Goal: Task Accomplishment & Management: Complete application form

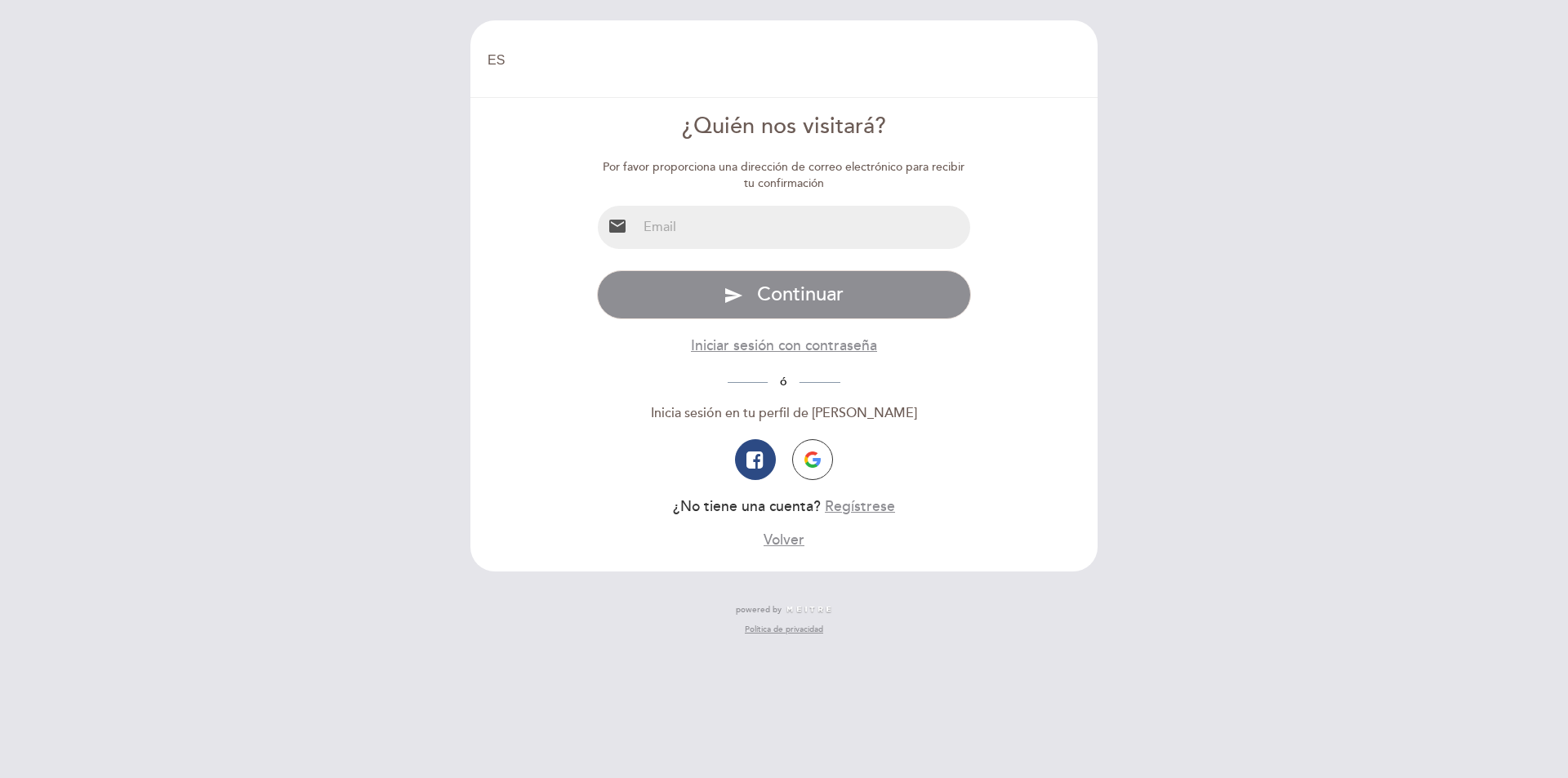
select select "es"
click at [747, 234] on input "email" at bounding box center [803, 227] width 334 height 43
type input "[EMAIL_ADDRESS][DOMAIN_NAME]"
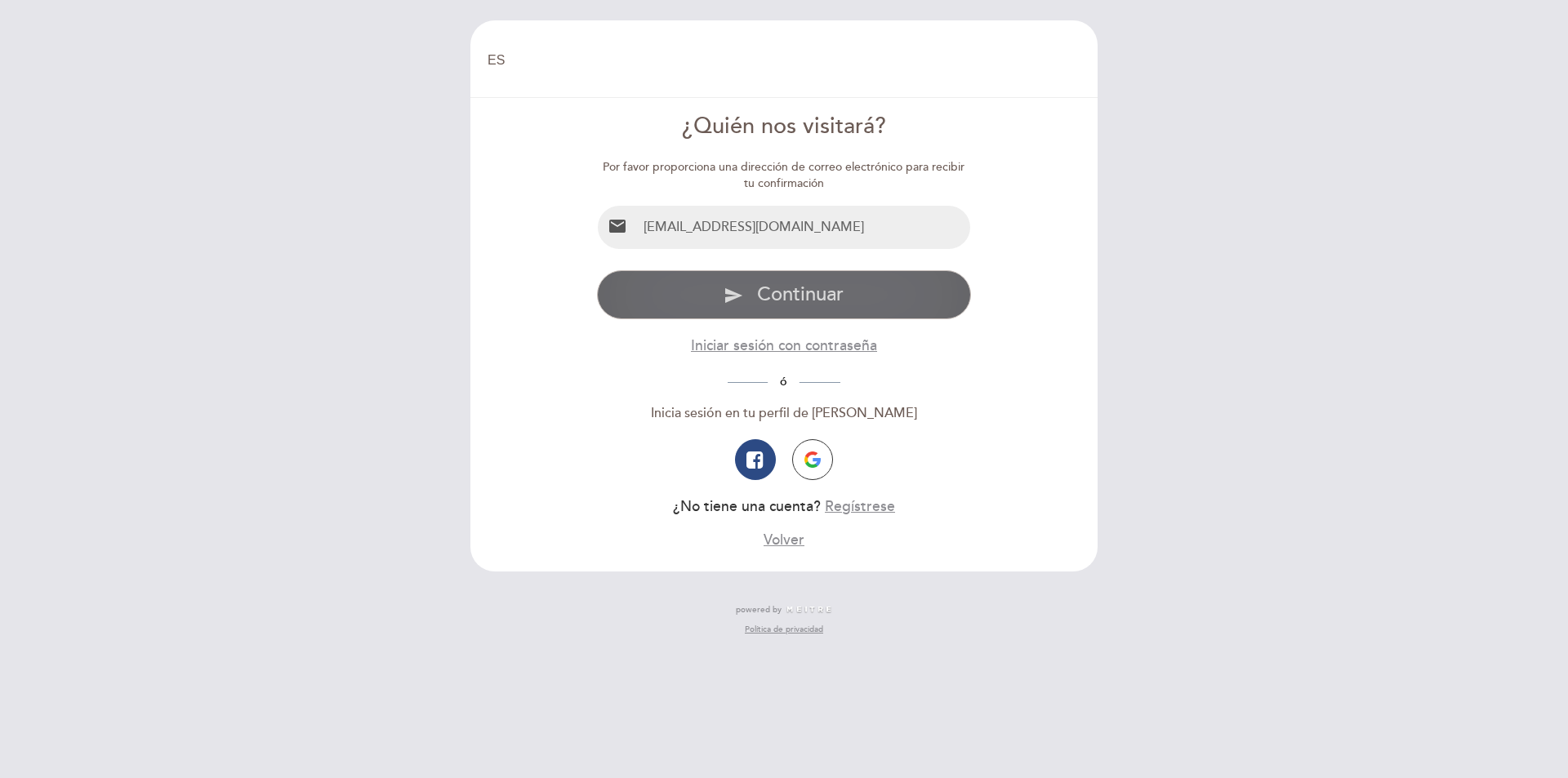
click at [782, 312] on button "send Continuar" at bounding box center [784, 294] width 375 height 49
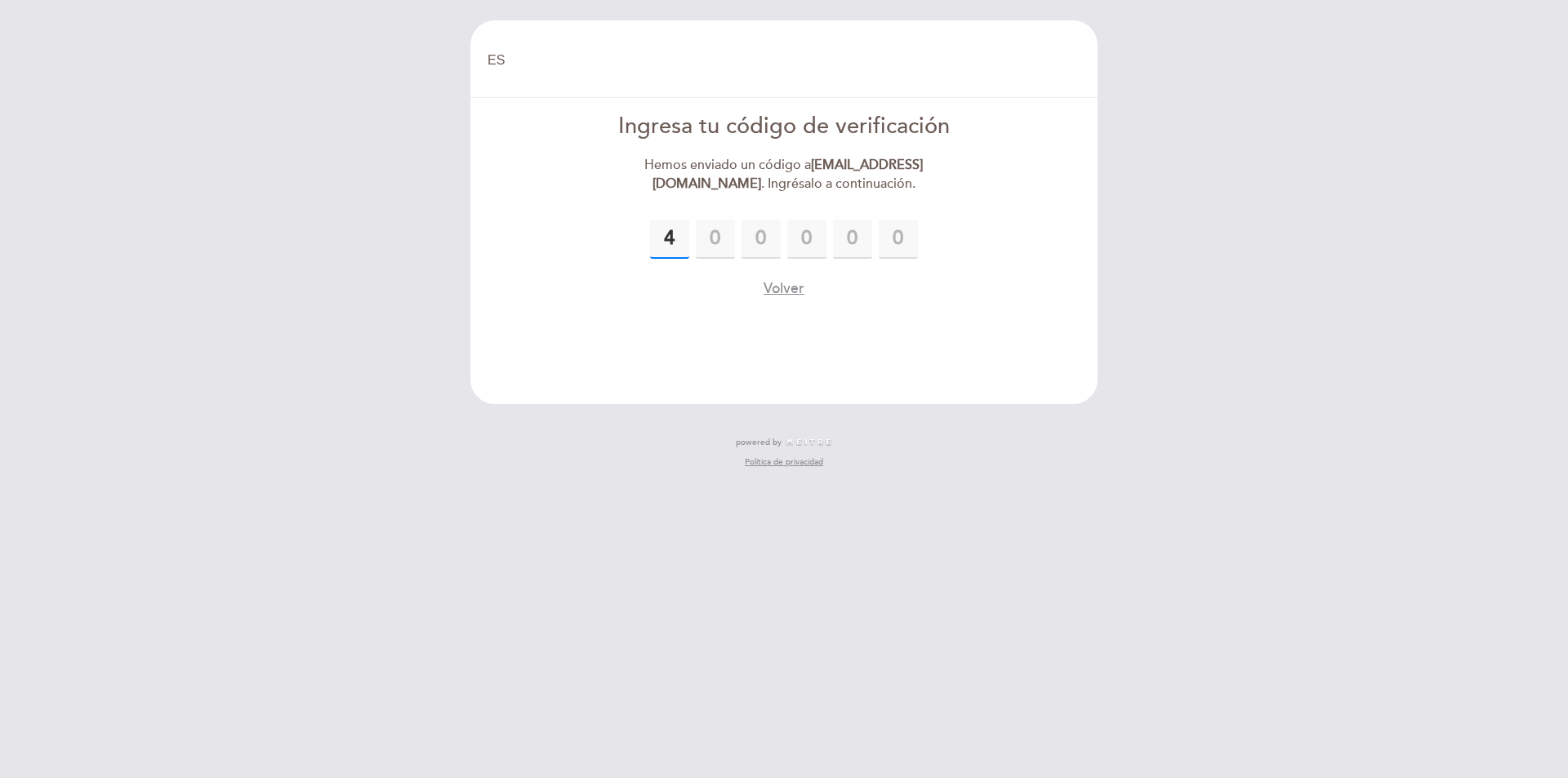
type input "4"
type input "0"
type input "9"
type input "1"
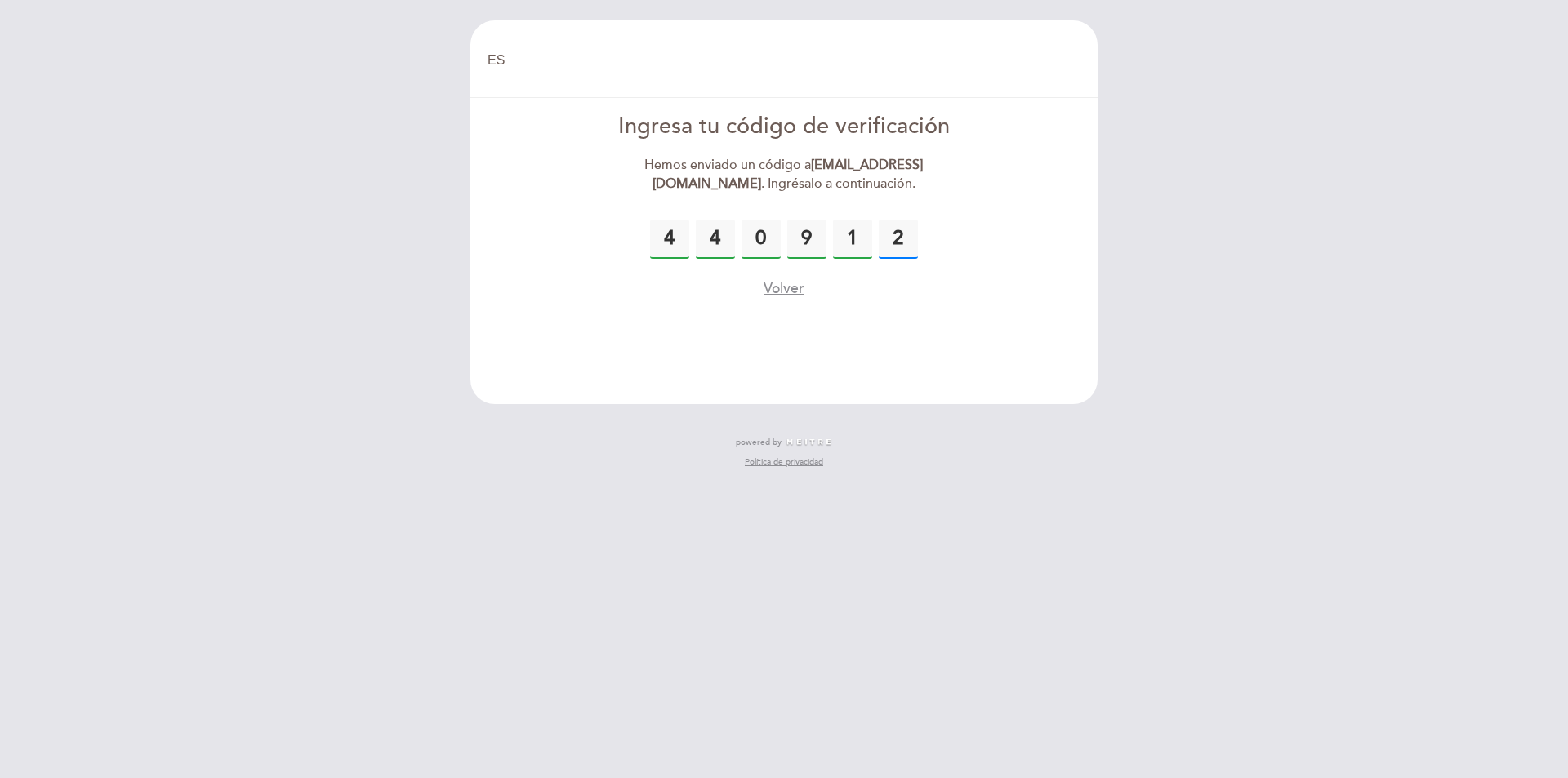
type input "2"
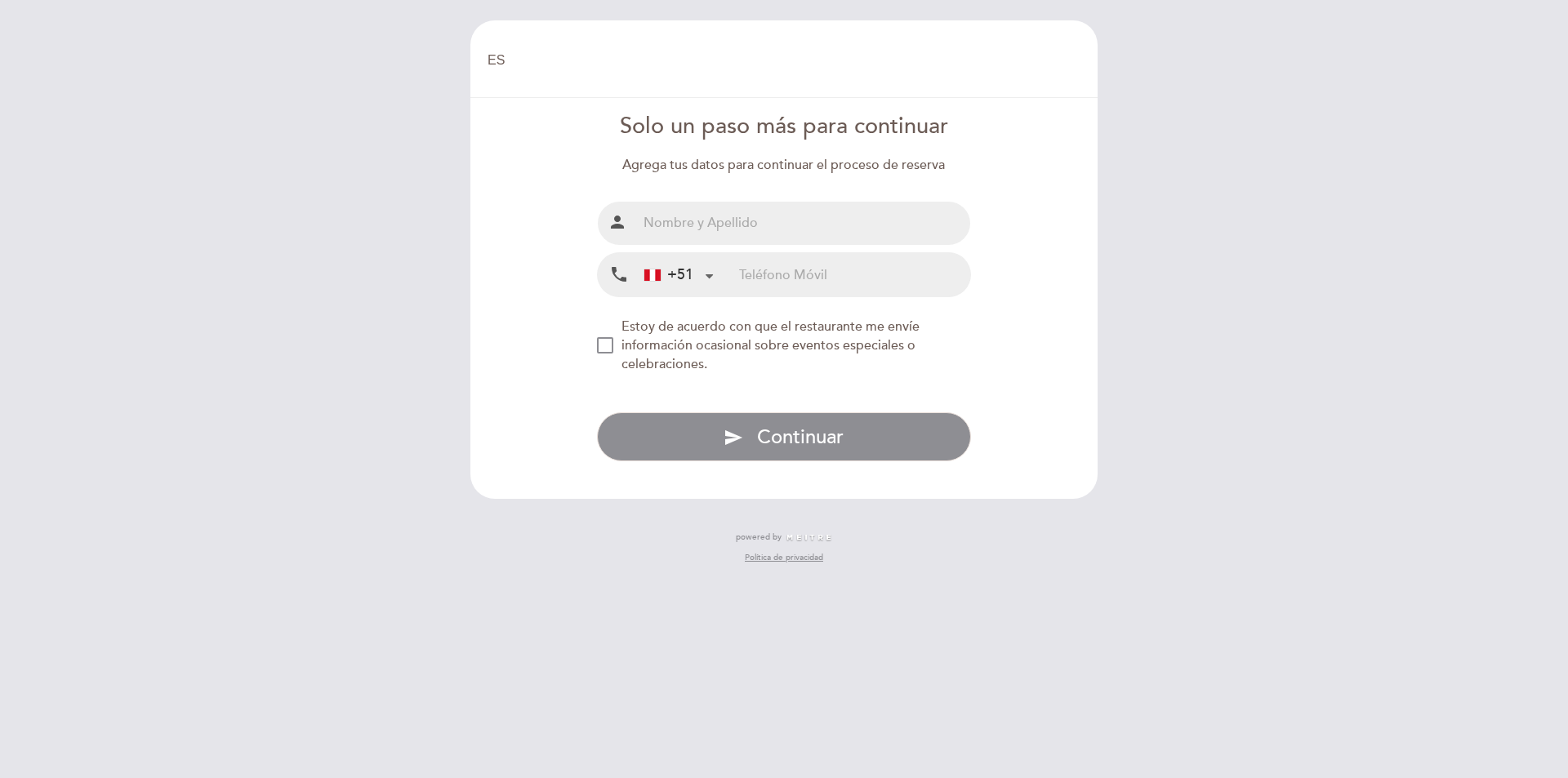
click at [756, 230] on input "text" at bounding box center [803, 223] width 334 height 43
click at [778, 230] on input "[PERSON_NAME]" at bounding box center [803, 223] width 334 height 43
drag, startPoint x: 684, startPoint y: 222, endPoint x: 452, endPoint y: 226, distance: 232.0
click at [452, 226] on div "EN ES PT [GEOGRAPHIC_DATA] [GEOGRAPHIC_DATA], Cambiar usuario Hacer una reserva…" at bounding box center [784, 389] width 1568 height 778
type input "[PERSON_NAME]"
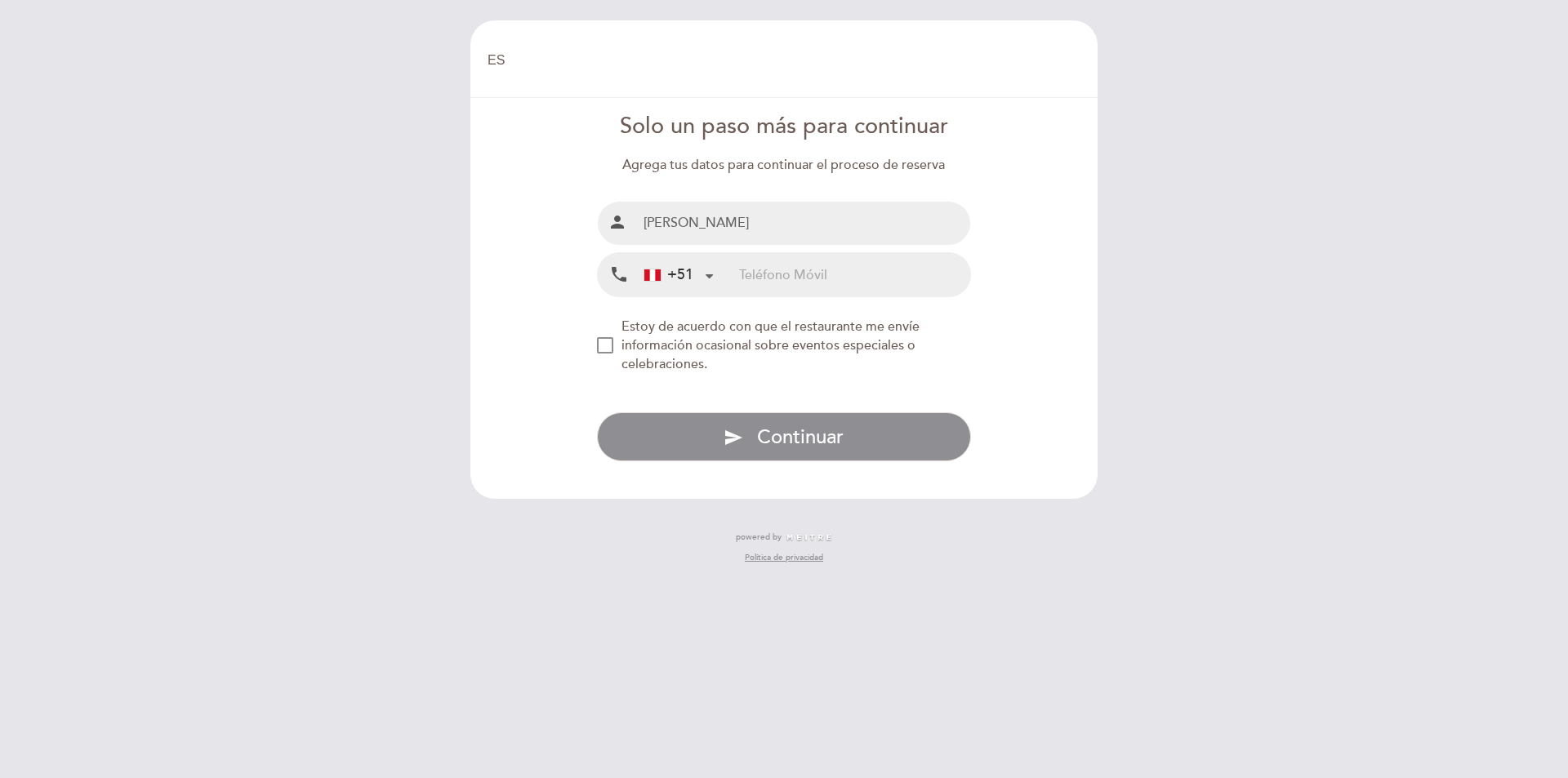
click at [843, 268] on input "tel" at bounding box center [854, 274] width 231 height 43
type input "962660031"
click at [613, 349] on div "NEW_MODAL_AGREE_RESTAURANT_SEND_OCCASIONAL_INFO" at bounding box center [604, 345] width 16 height 16
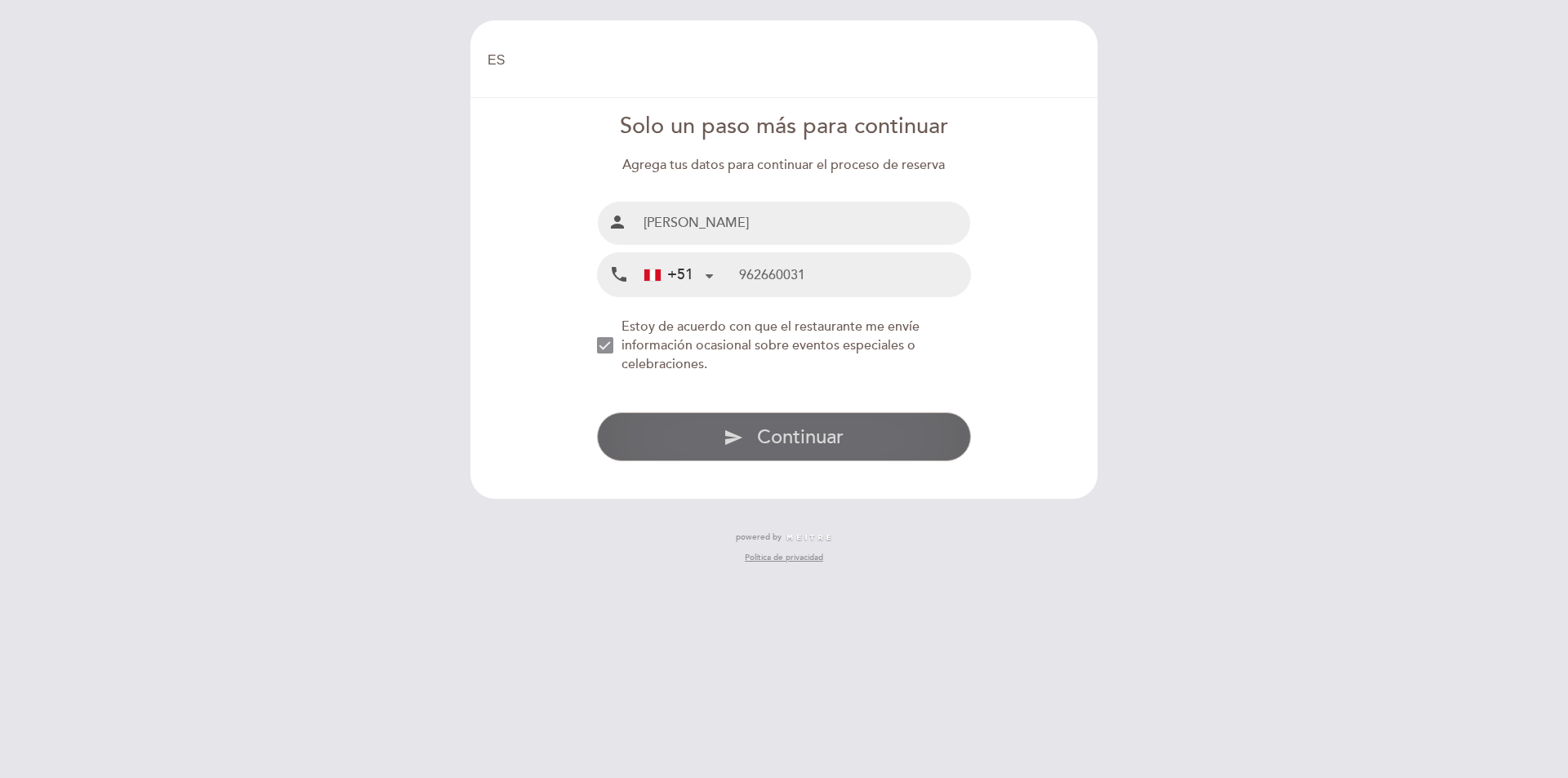
click at [885, 432] on button "send Continuar" at bounding box center [784, 436] width 375 height 49
